Goal: Find specific page/section: Find specific page/section

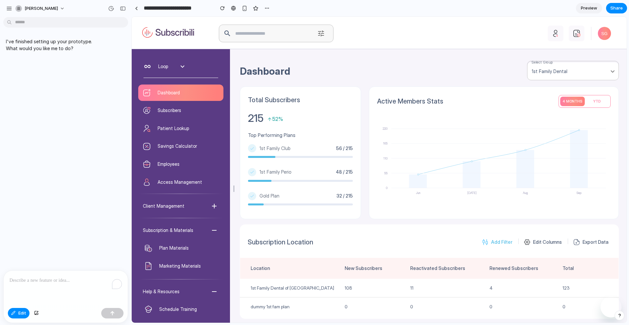
scroll to position [12, 0]
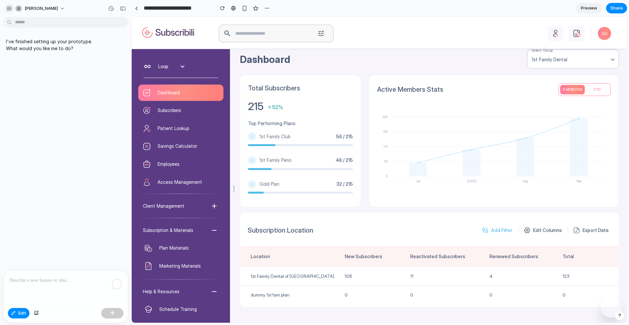
click at [11, 7] on div "button" at bounding box center [9, 9] width 6 height 6
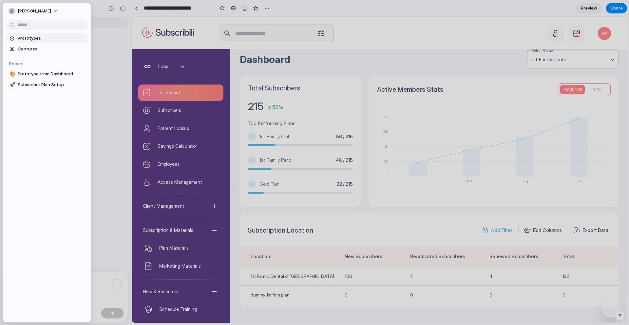
click at [25, 35] on link "Prototypes" at bounding box center [47, 38] width 82 height 10
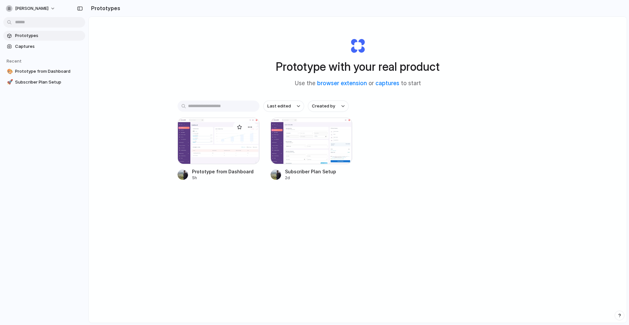
click at [230, 142] on div at bounding box center [218, 141] width 82 height 46
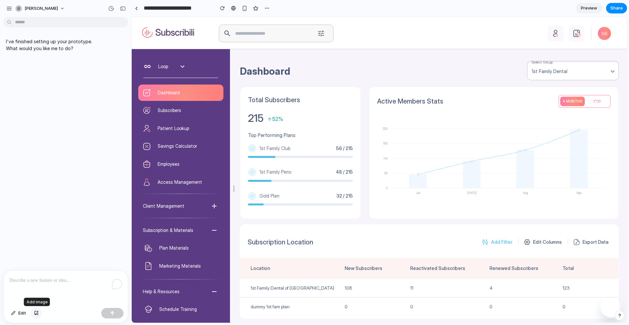
click at [38, 314] on div "button" at bounding box center [36, 313] width 5 height 4
